Goal: Task Accomplishment & Management: Manage account settings

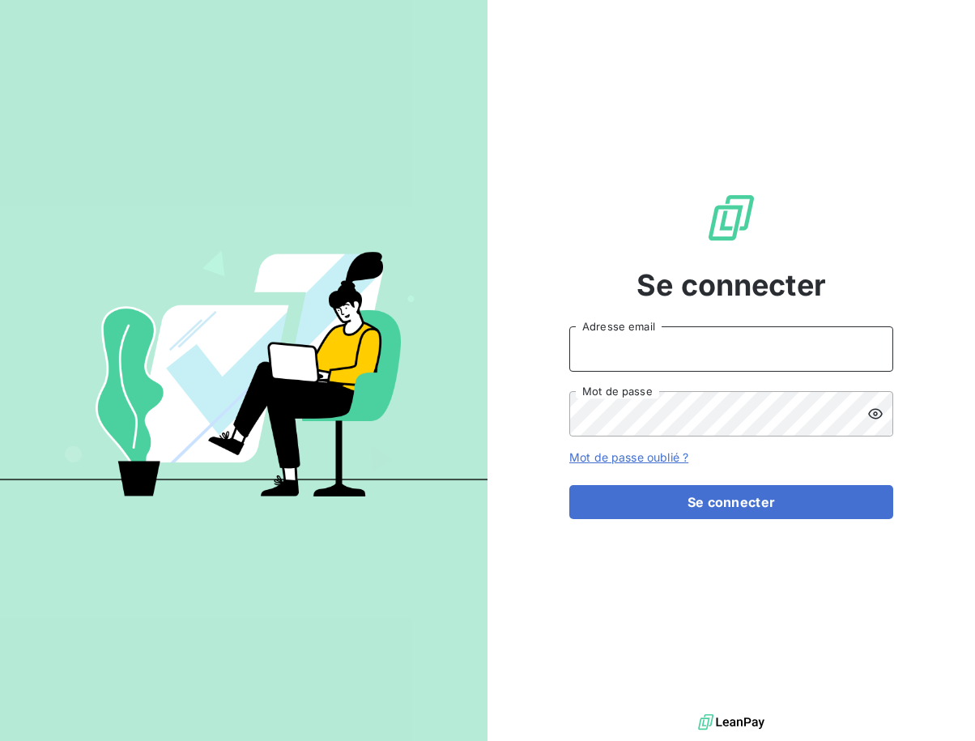
type input "[EMAIL_ADDRESS][DOMAIN_NAME]"
click at [734, 529] on div "Se connecter [EMAIL_ADDRESS][DOMAIN_NAME] Adresse email Mot de passe Mot de pas…" at bounding box center [731, 355] width 324 height 710
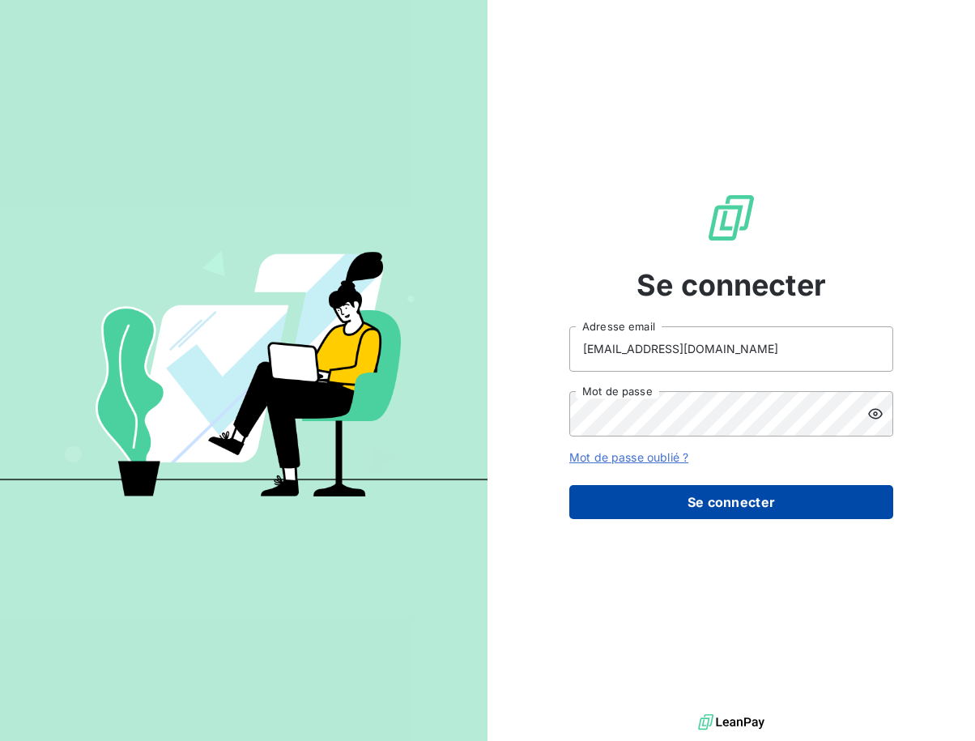
click at [721, 511] on button "Se connecter" at bounding box center [731, 502] width 324 height 34
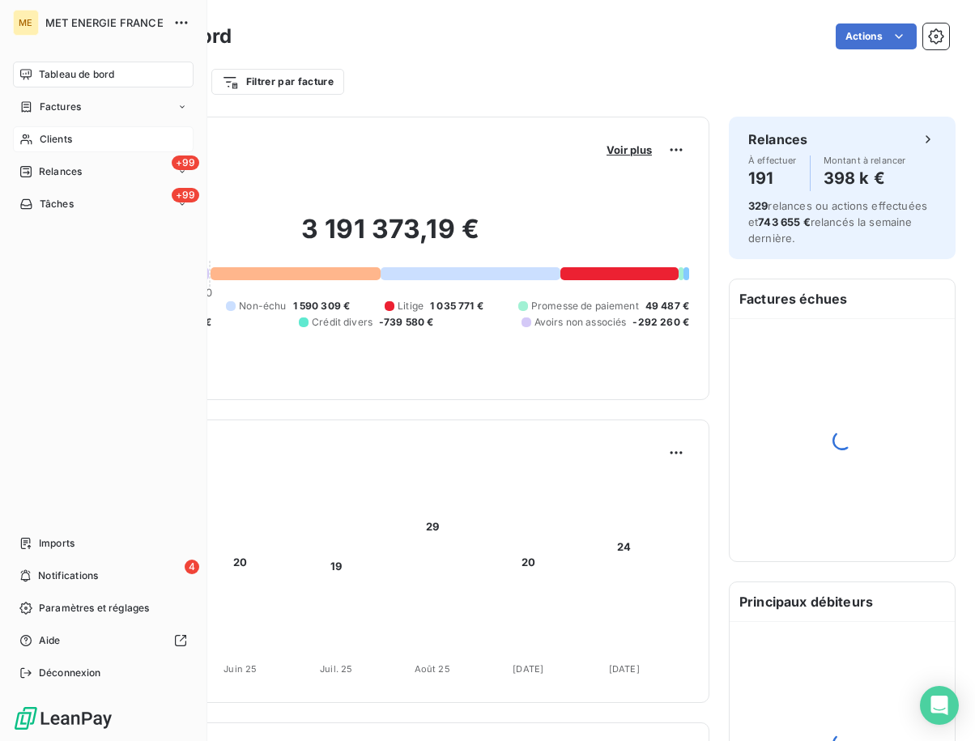
click at [29, 144] on icon at bounding box center [26, 139] width 14 height 13
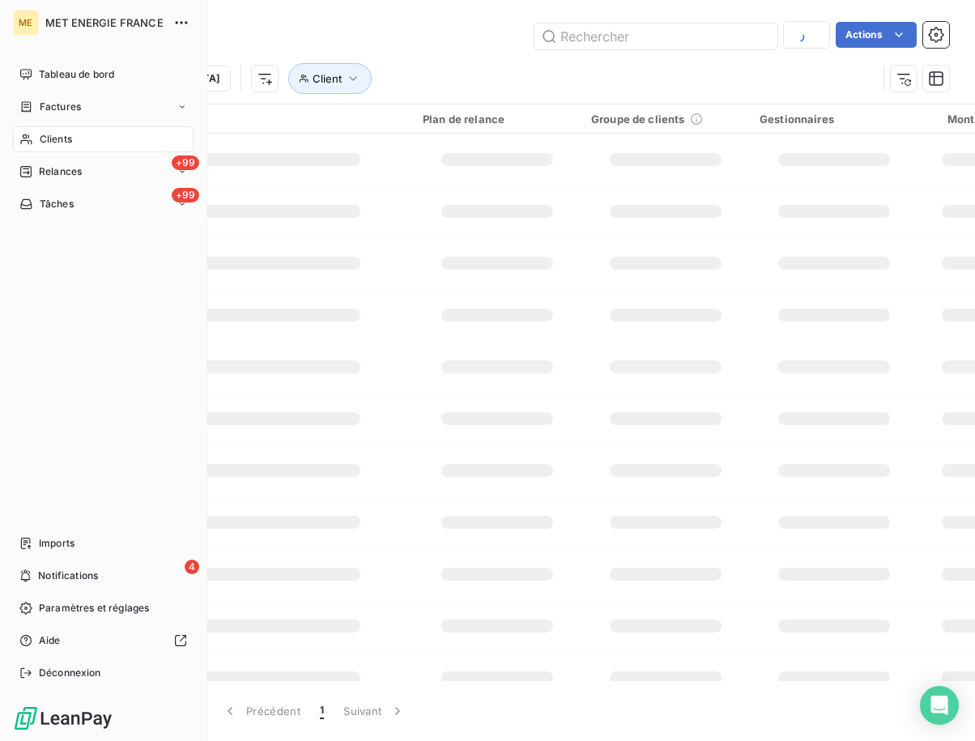
click at [58, 138] on span "Clients" at bounding box center [56, 139] width 32 height 15
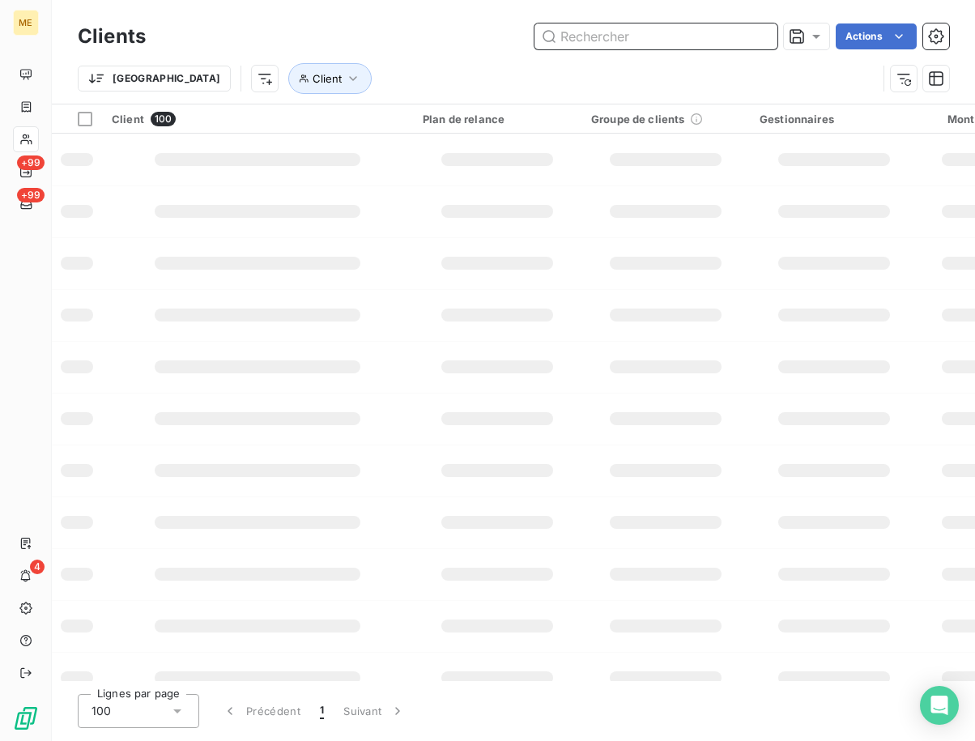
click at [625, 38] on input "text" at bounding box center [655, 36] width 243 height 26
paste input "METFRA000012891"
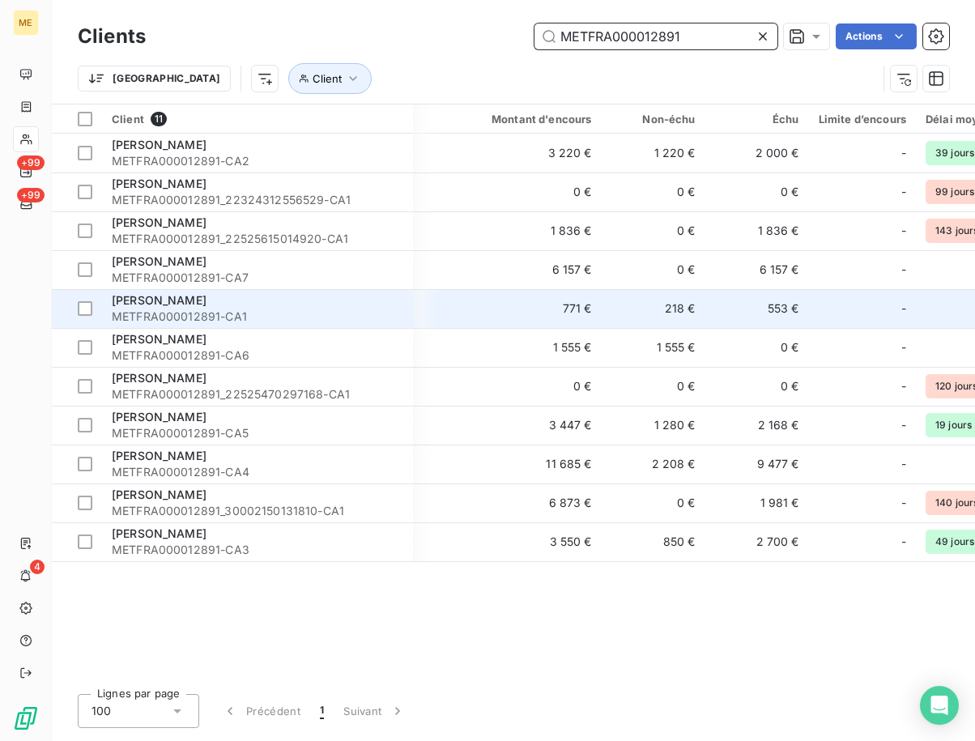
scroll to position [0, 324]
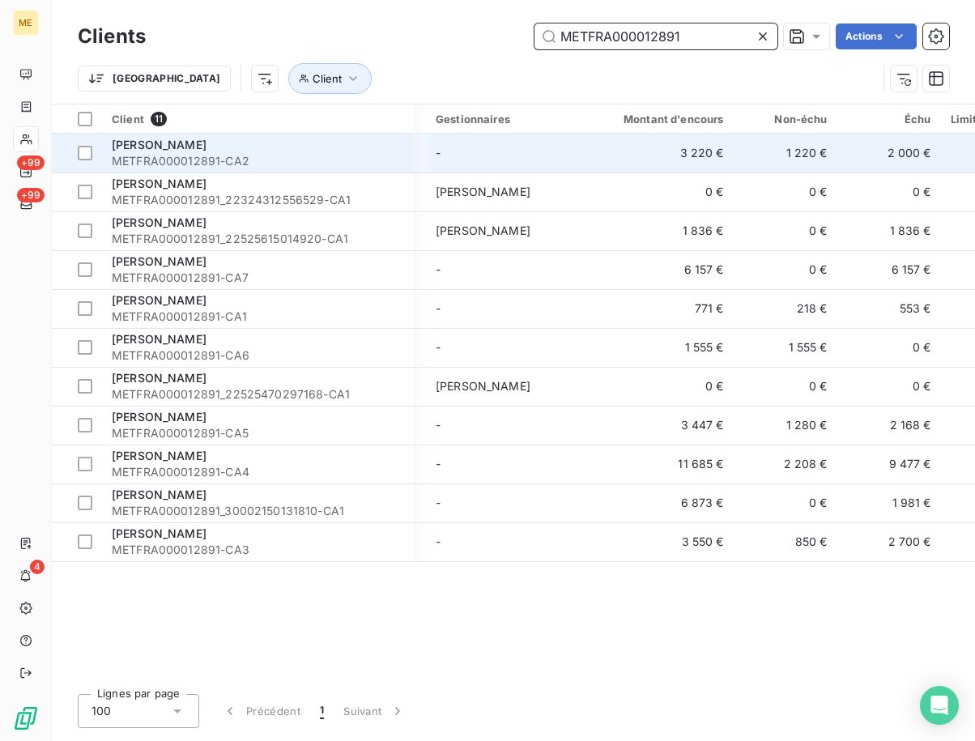
type input "METFRA000012891"
click at [167, 140] on div "[PERSON_NAME]" at bounding box center [257, 145] width 291 height 16
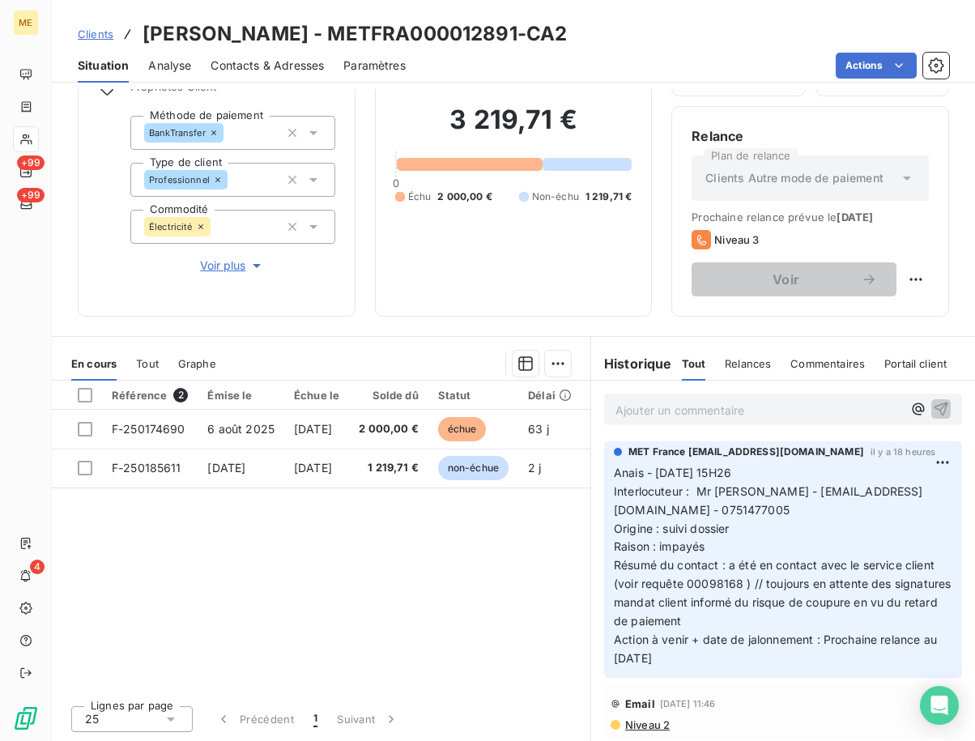
click at [100, 32] on span "Clients" at bounding box center [96, 34] width 36 height 13
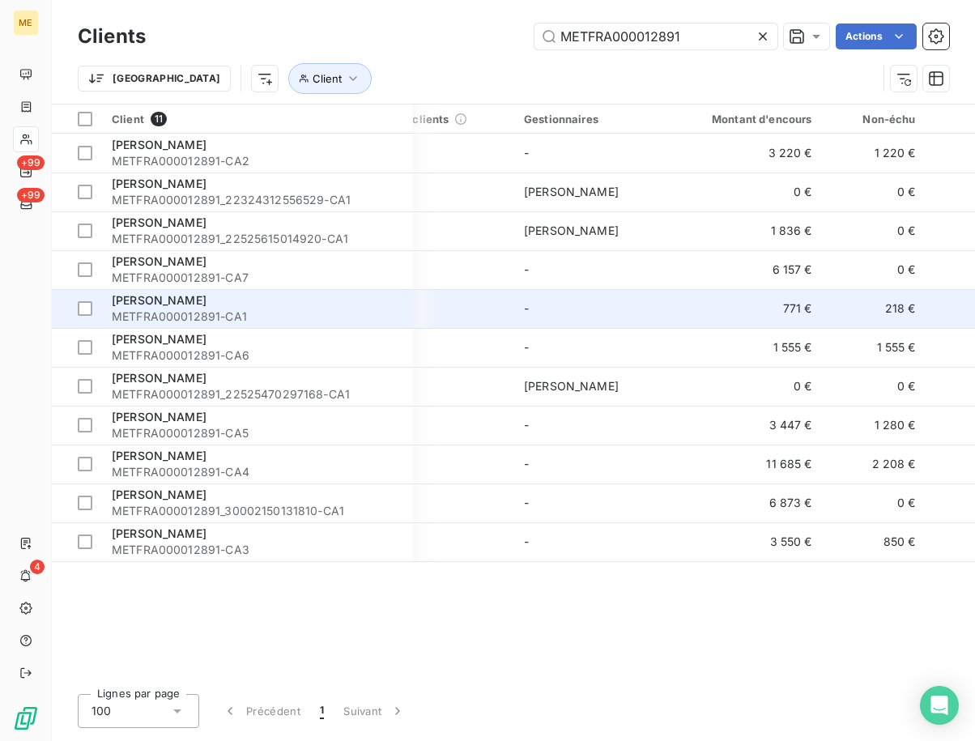
scroll to position [0, 243]
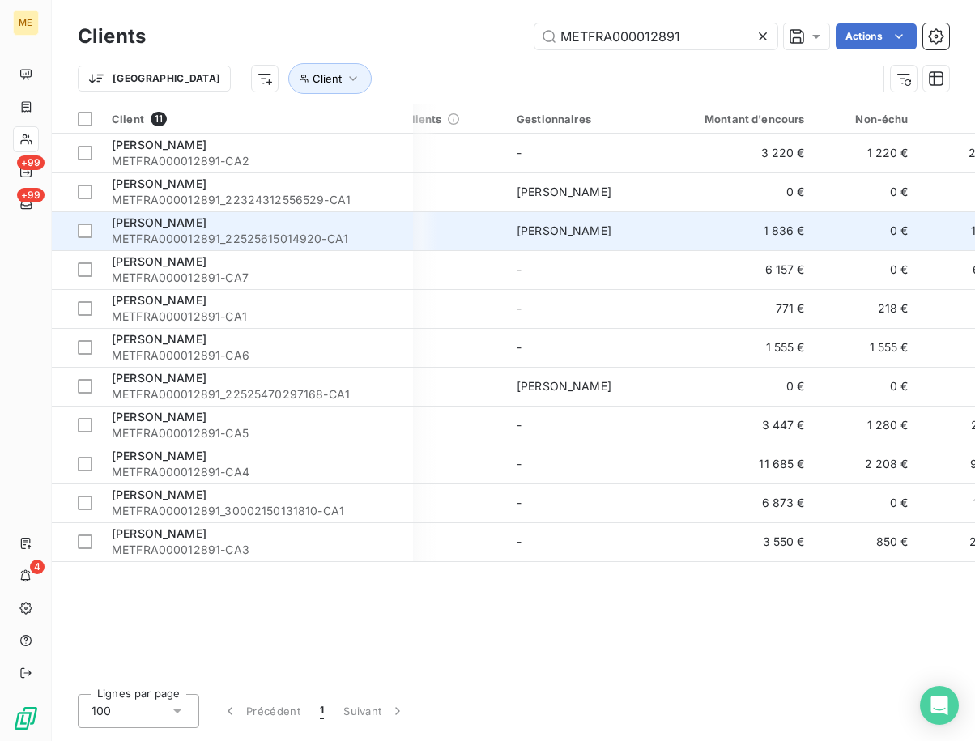
click at [211, 232] on span "METFRA000012891_22525615014920-CA1" at bounding box center [257, 239] width 291 height 16
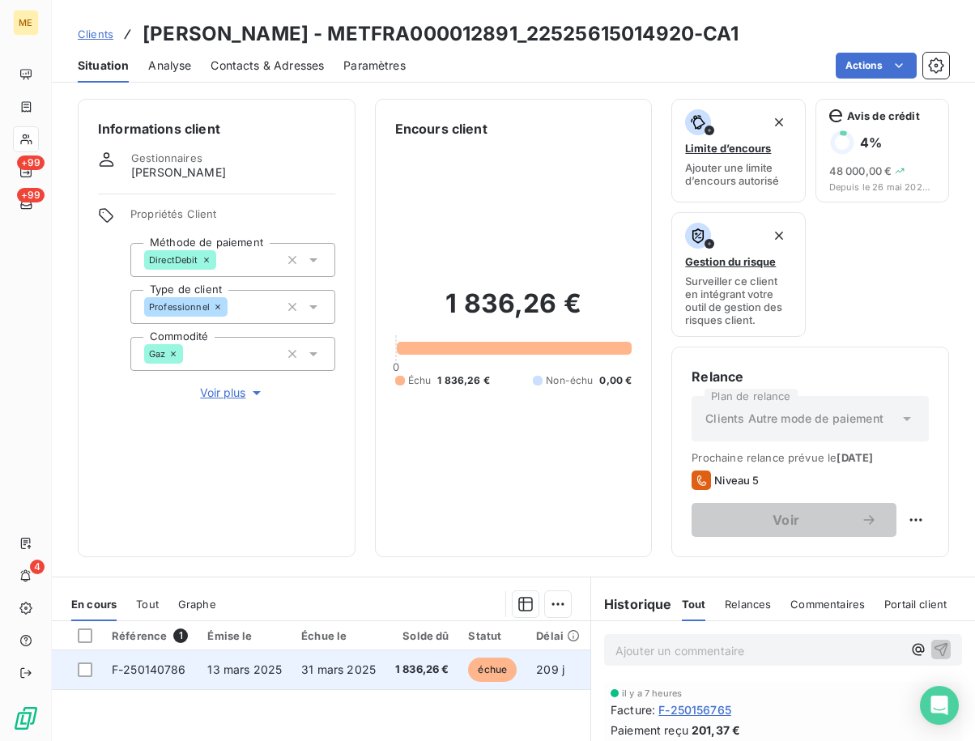
scroll to position [240, 0]
